Goal: Task Accomplishment & Management: Complete application form

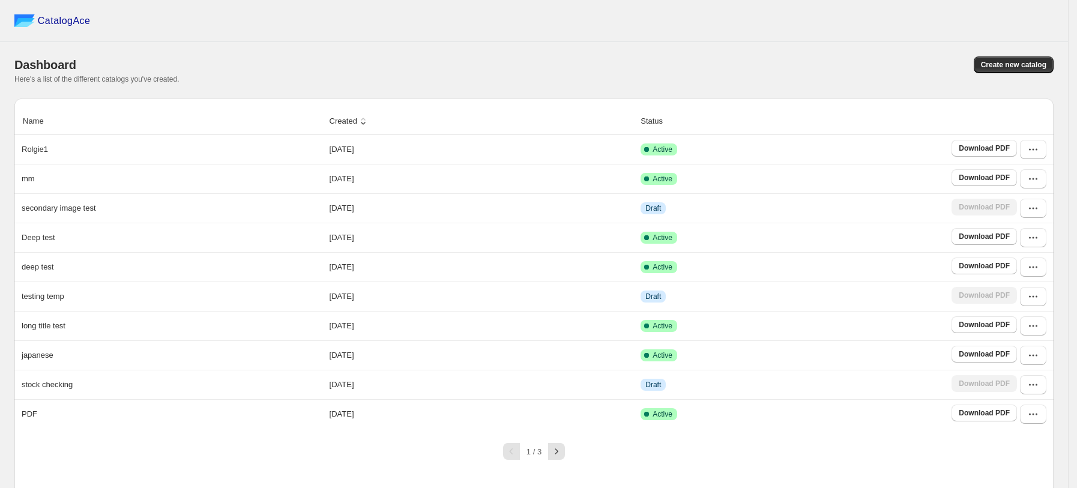
click at [779, 76] on div "Here's a list of the different catalogs you've created." at bounding box center [533, 79] width 1039 height 10
click at [990, 68] on button "Create new catalog" at bounding box center [1014, 64] width 80 height 17
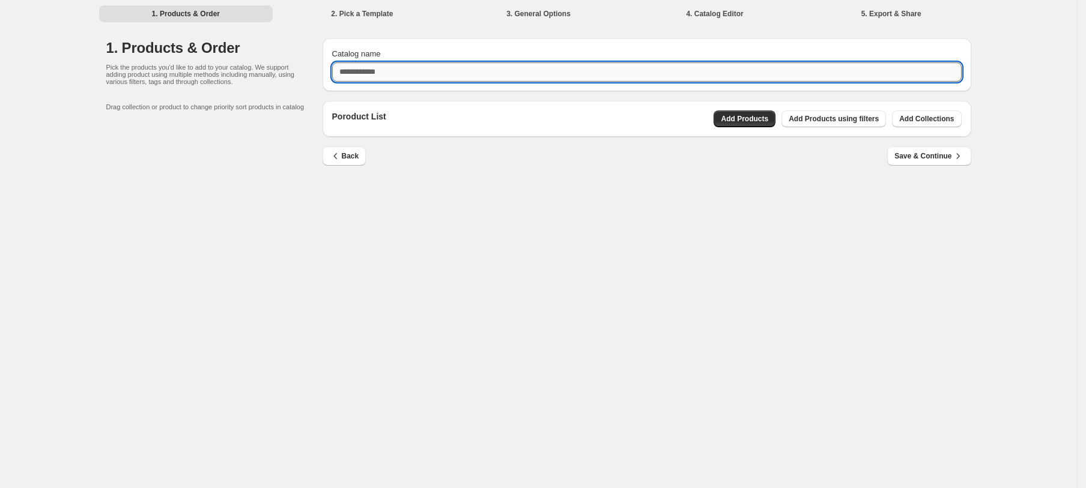
click at [626, 74] on input "Catalog name" at bounding box center [646, 71] width 629 height 19
type input "**********"
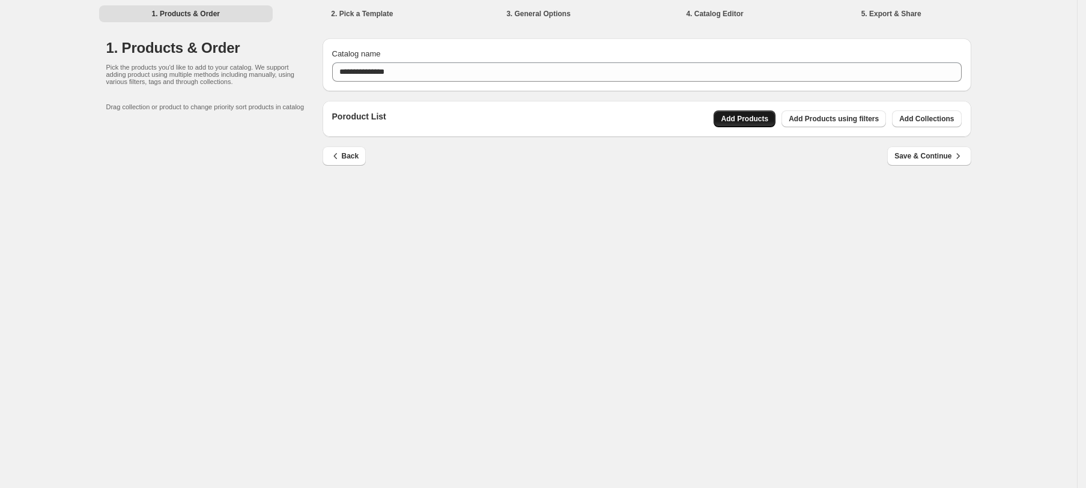
click at [760, 123] on span "Add Products" at bounding box center [744, 119] width 47 height 10
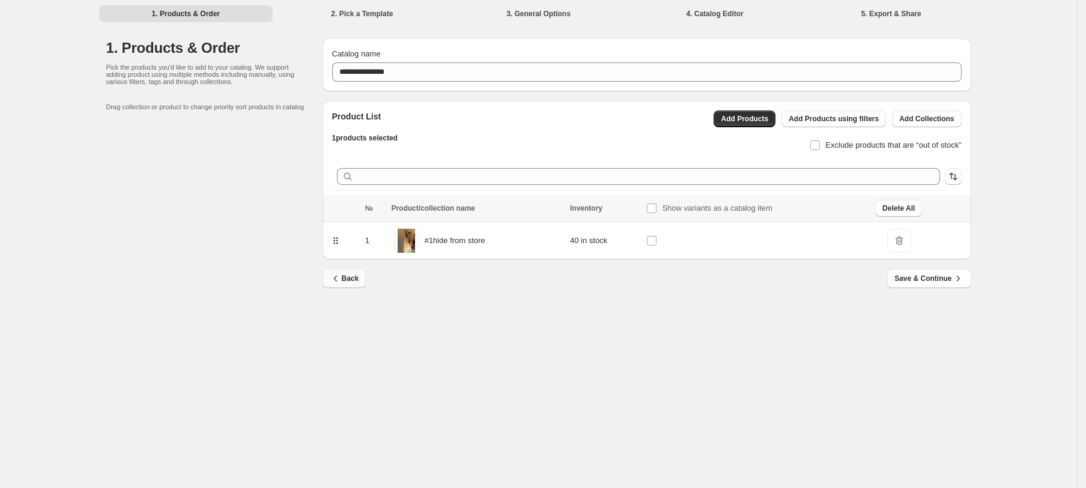
click at [346, 286] on button "Back" at bounding box center [344, 278] width 44 height 19
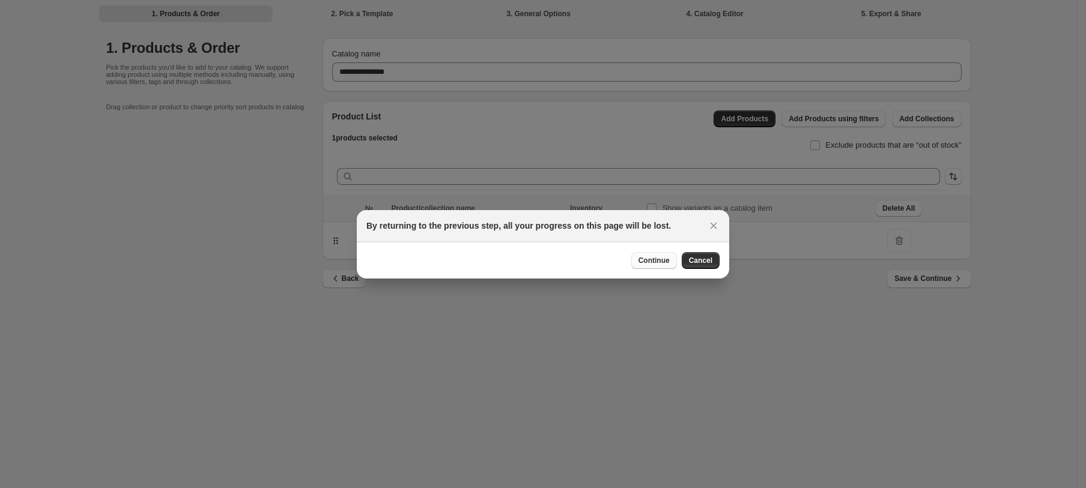
click at [652, 262] on span "Continue" at bounding box center [653, 261] width 31 height 10
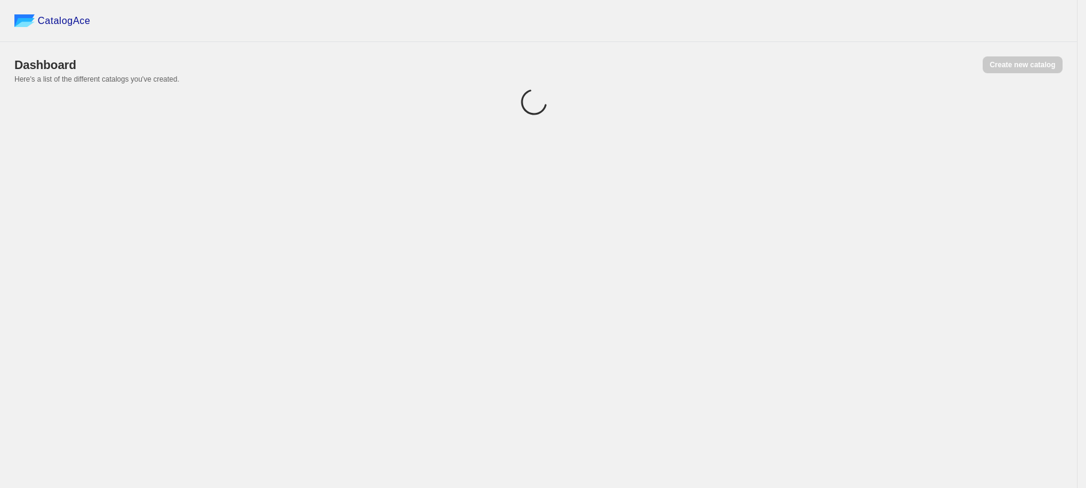
click at [811, 217] on div "CatalogAce Dashboard Create new catalog Here's a list of the different catalogs…" at bounding box center [538, 244] width 1077 height 488
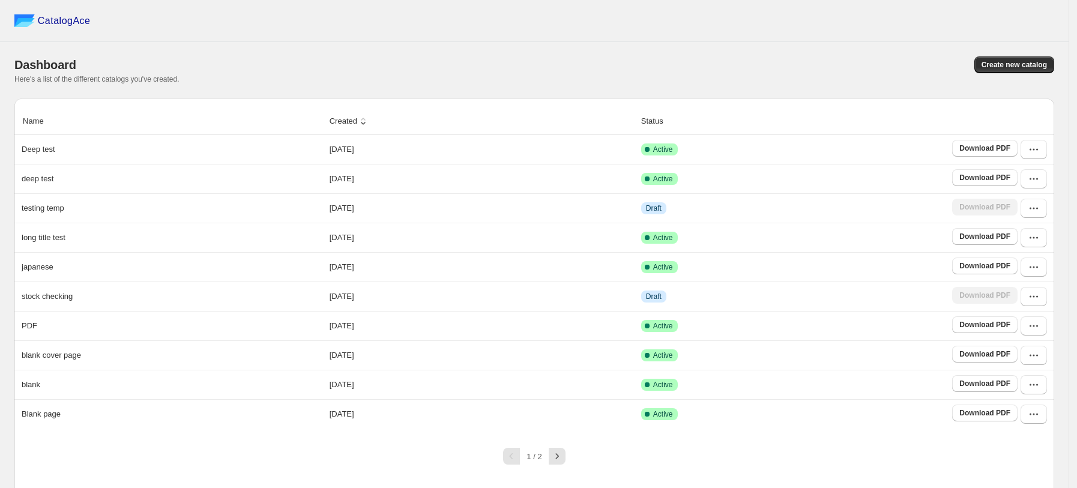
click at [733, 56] on div "Create new catalog" at bounding box center [792, 64] width 524 height 17
click at [633, 70] on div "Create new catalog" at bounding box center [792, 64] width 524 height 17
click at [726, 70] on div "Create new catalog" at bounding box center [792, 64] width 524 height 17
click at [1016, 63] on span "Create new catalog" at bounding box center [1014, 65] width 65 height 10
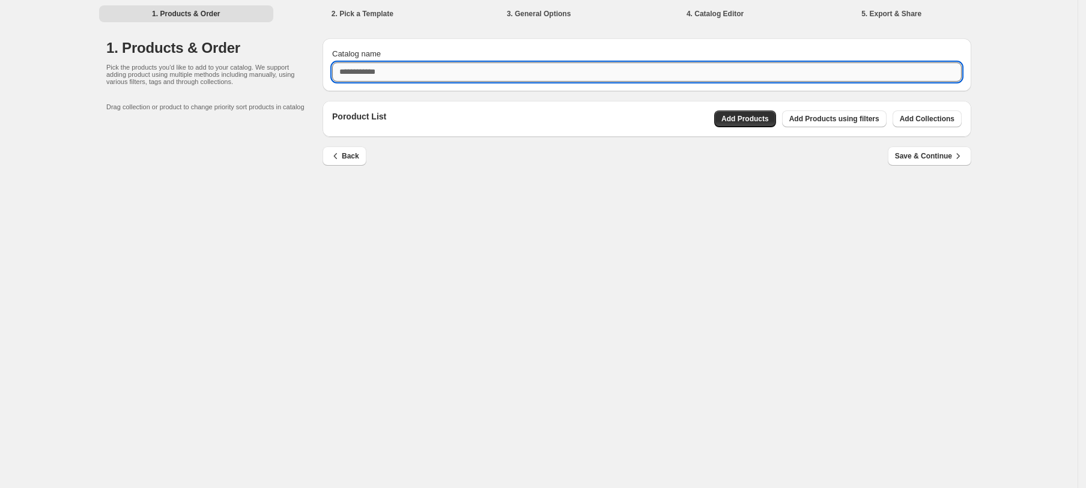
click at [444, 70] on input "Catalog name" at bounding box center [646, 71] width 629 height 19
type input "*******"
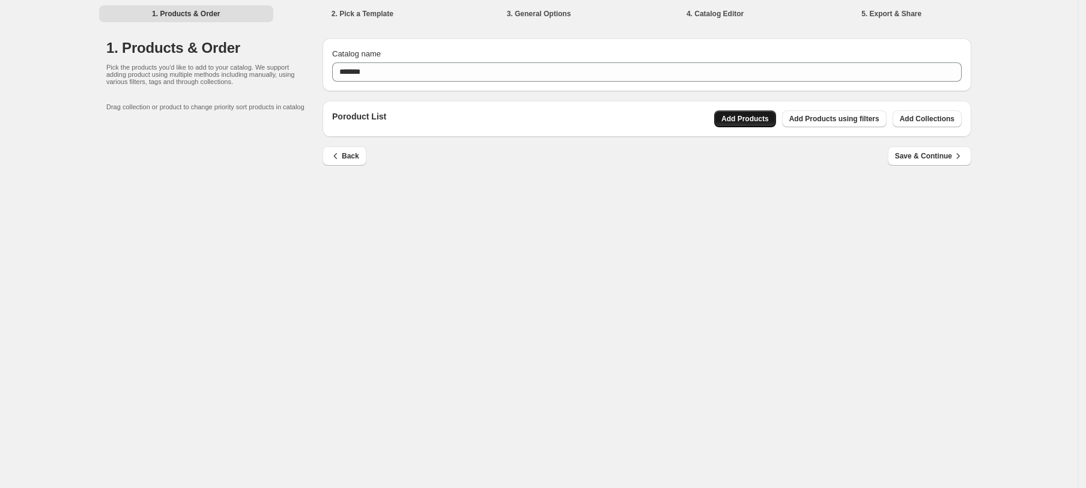
click at [761, 118] on span "Add Products" at bounding box center [744, 119] width 47 height 10
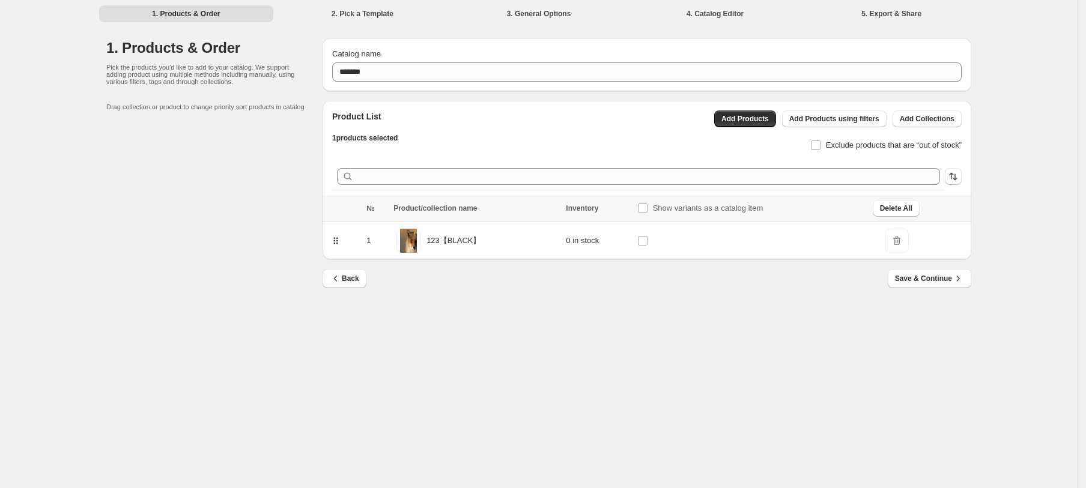
click at [892, 238] on span "DeleteIcon" at bounding box center [897, 241] width 24 height 24
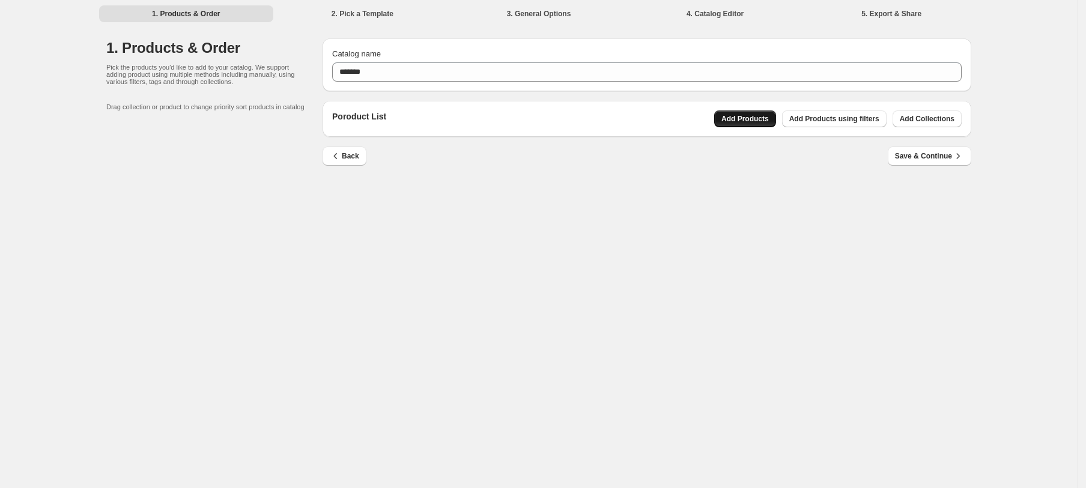
click at [745, 116] on span "Add Products" at bounding box center [744, 119] width 47 height 10
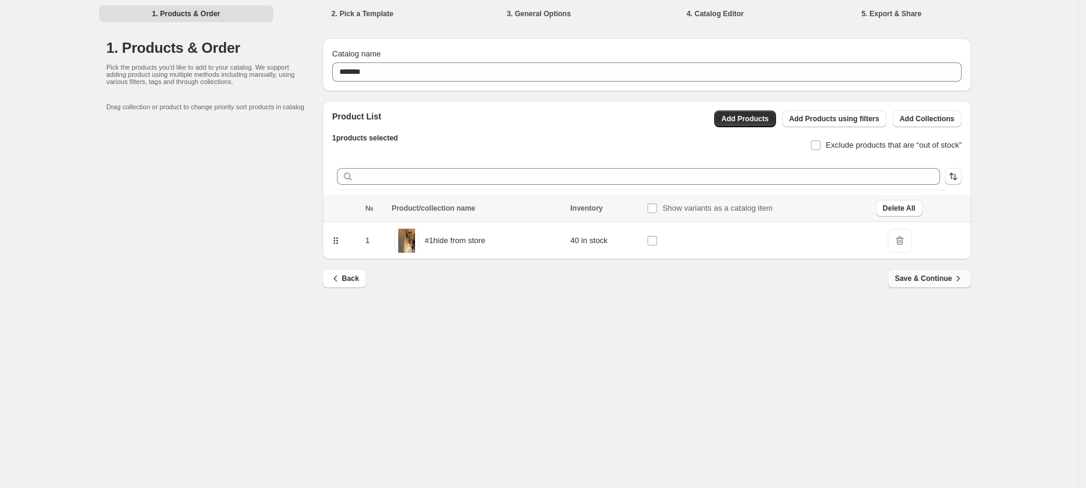
click at [910, 284] on span "Save & Continue" at bounding box center [929, 279] width 69 height 12
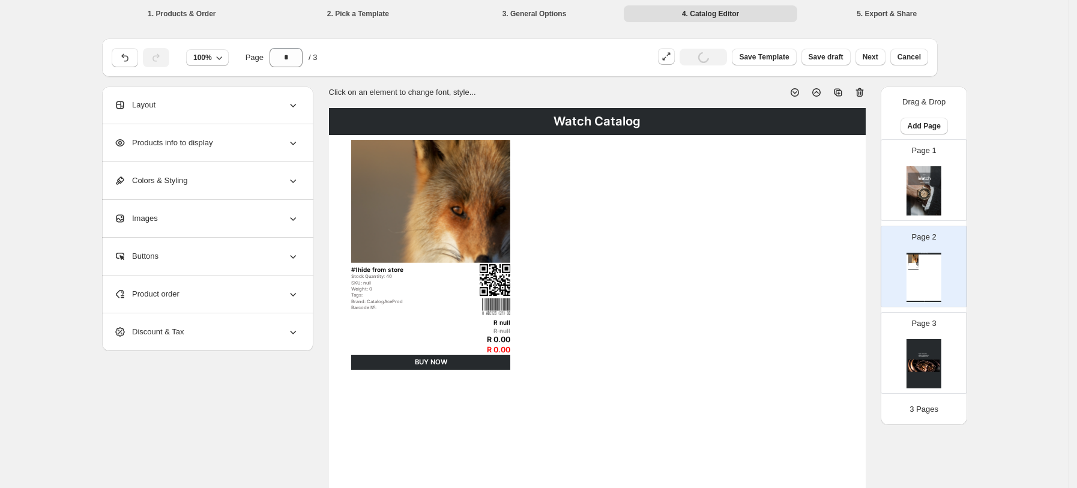
click at [659, 244] on div "Watch Catalog #1hide from store Stock Quantity: 40 SKU: null Weight: 0 Tags: Br…" at bounding box center [597, 487] width 537 height 758
click at [363, 271] on div "#1hide from store" at bounding box center [406, 269] width 110 height 7
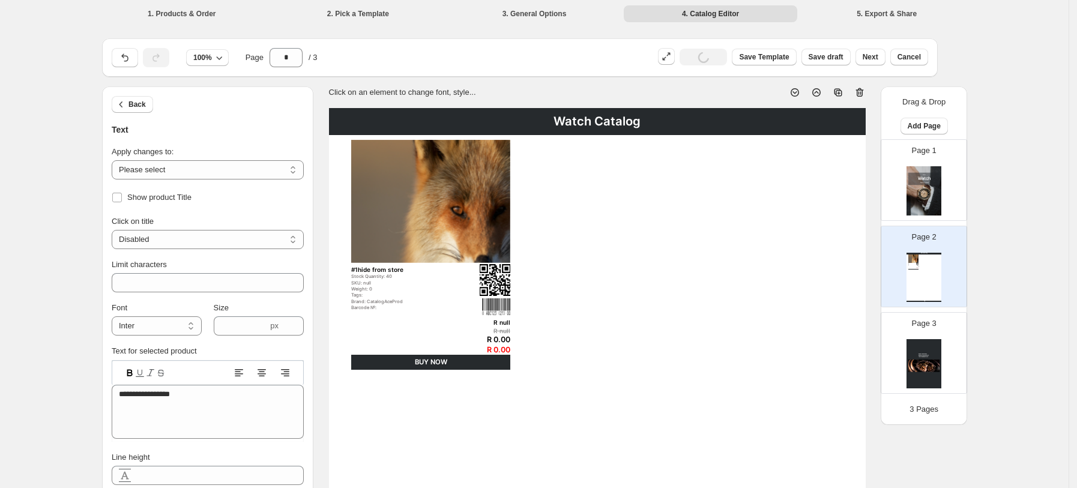
click at [375, 268] on div "#1hide from store" at bounding box center [406, 269] width 110 height 7
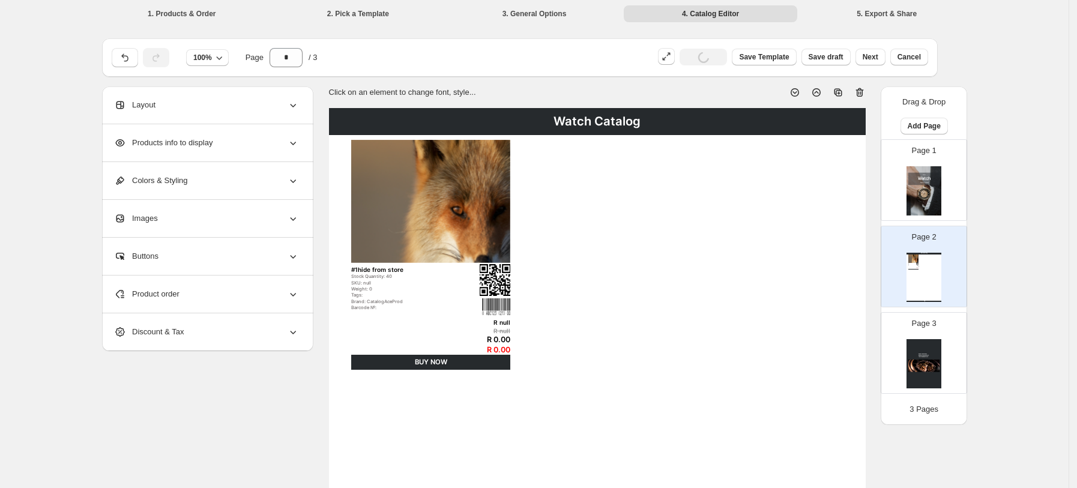
click at [369, 274] on div "Stock Quantity: 40" at bounding box center [406, 276] width 110 height 5
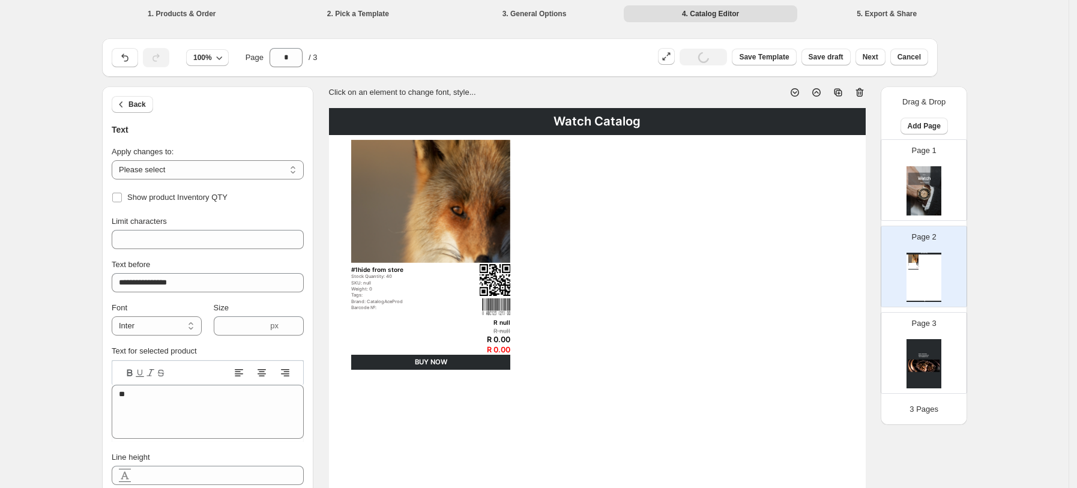
click at [668, 292] on div "Watch Catalog #1hide from store Stock Quantity: 40 SKU: null Weight: 0 Tags: Br…" at bounding box center [597, 487] width 537 height 758
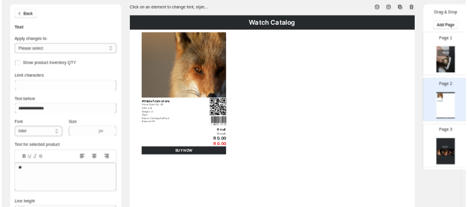
scroll to position [80, 0]
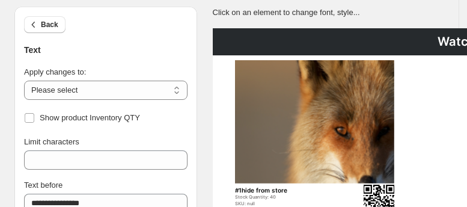
drag, startPoint x: 401, startPoint y: 136, endPoint x: 404, endPoint y: 154, distance: 17.6
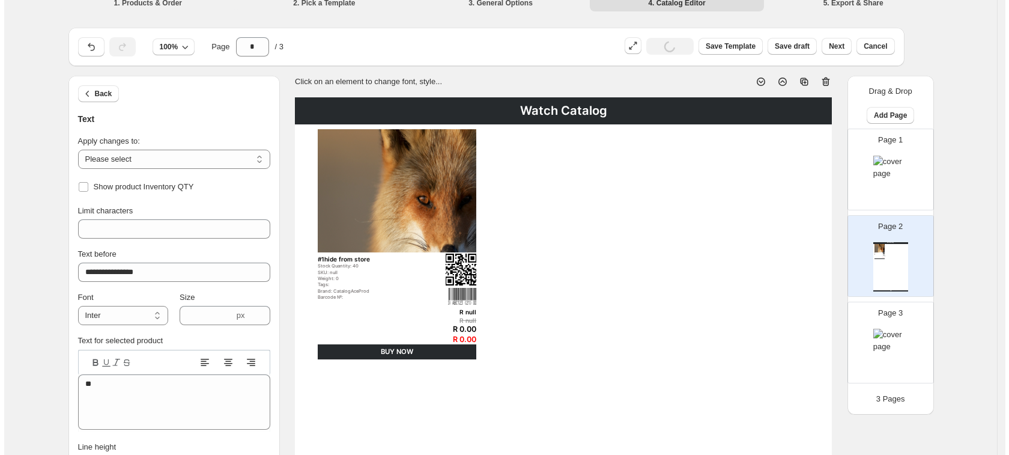
scroll to position [0, 0]
